Goal: Check status: Verify the current state of an ongoing process or item

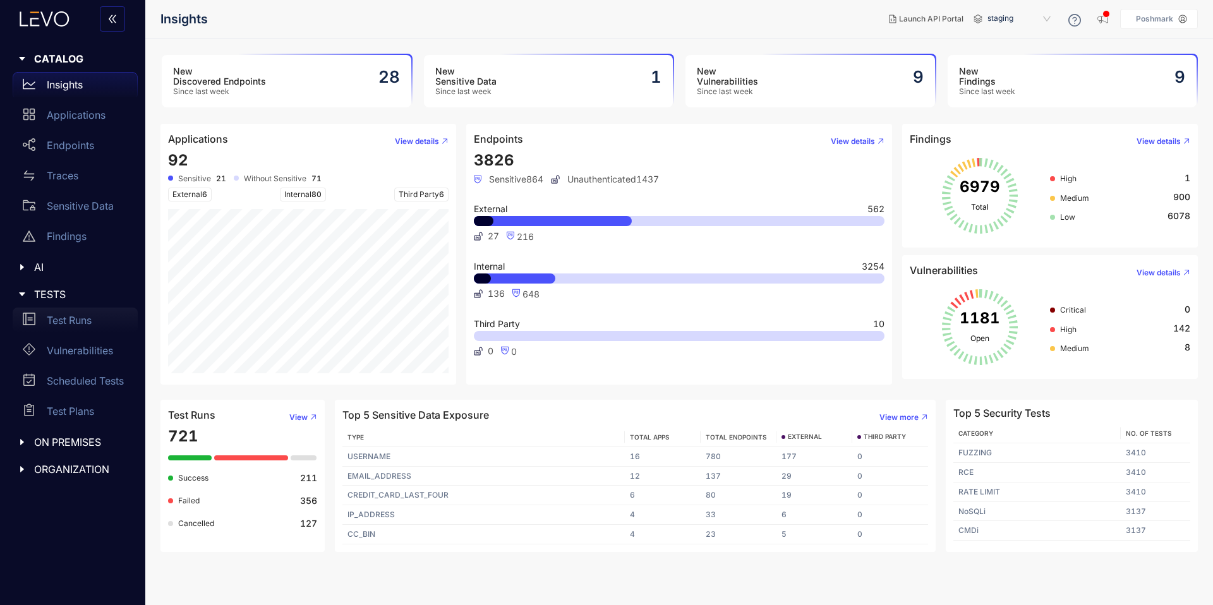
click at [90, 327] on div "Test Runs" at bounding box center [75, 320] width 125 height 25
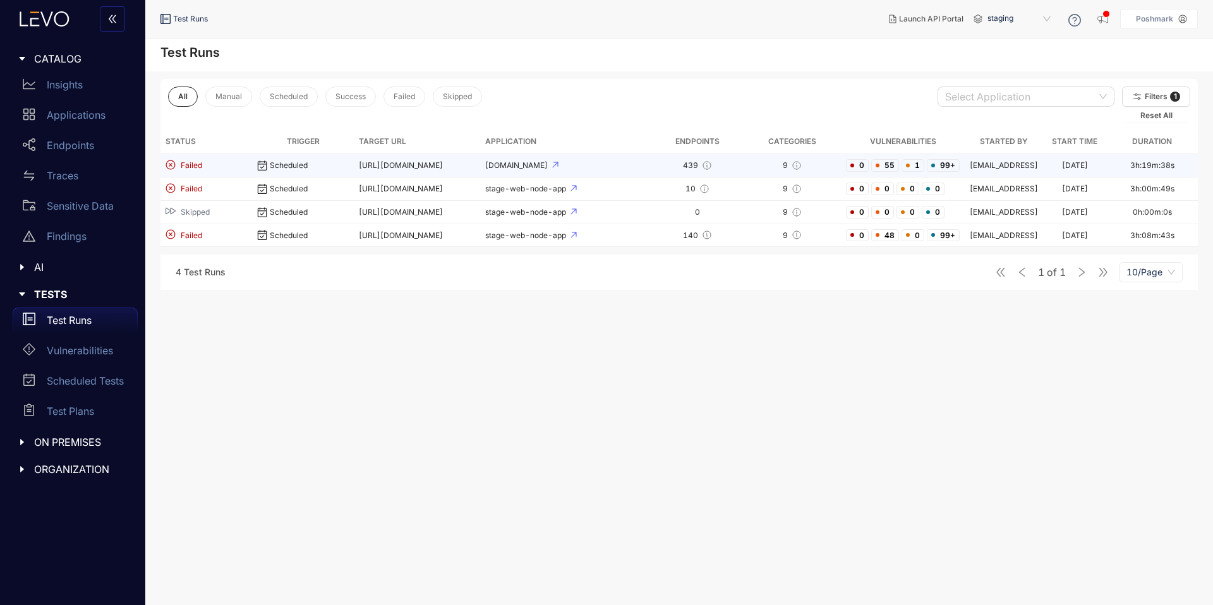
click at [290, 166] on div "Scheduled" at bounding box center [303, 165] width 92 height 10
